Goal: Task Accomplishment & Management: Complete application form

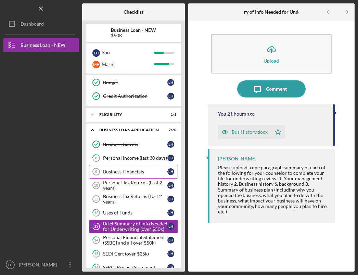
click at [129, 170] on div "Business Financials" at bounding box center [135, 171] width 64 height 5
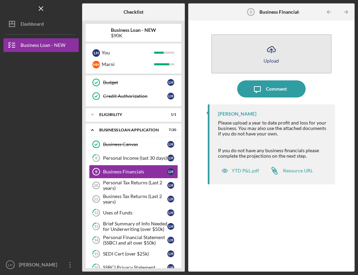
click at [270, 49] on icon "Icon/Upload" at bounding box center [271, 49] width 17 height 17
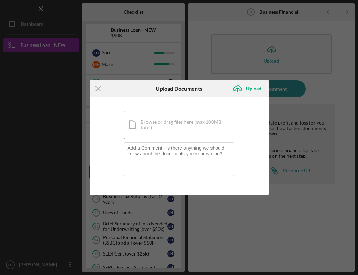
click at [166, 122] on div "Icon/Document Browse or drag files here (max 100MB total) Tap to choose files o…" at bounding box center [179, 125] width 111 height 28
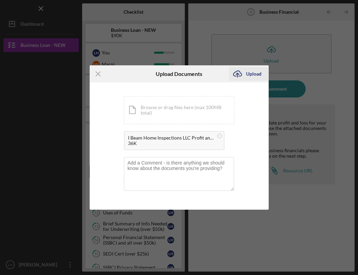
click at [248, 73] on div "Upload" at bounding box center [253, 74] width 15 height 14
